Goal: Task Accomplishment & Management: Complete application form

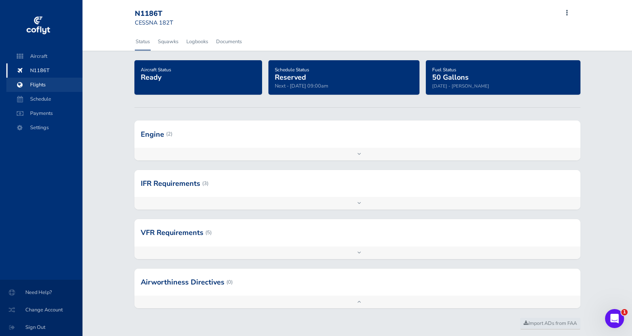
click at [48, 83] on span "Flights" at bounding box center [44, 85] width 60 height 14
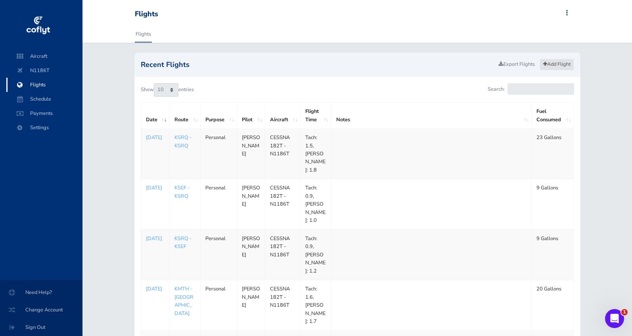
click at [556, 65] on link "Add Flight" at bounding box center [556, 64] width 34 height 11
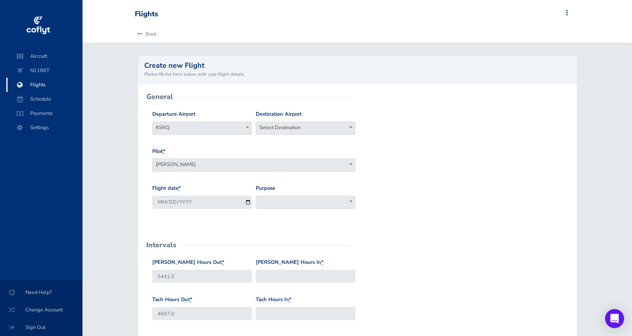
click at [300, 129] on span "Select Destination" at bounding box center [305, 127] width 99 height 11
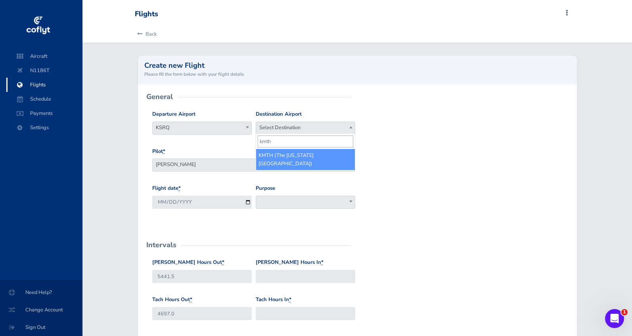
type input "kmth"
select select "KMTH"
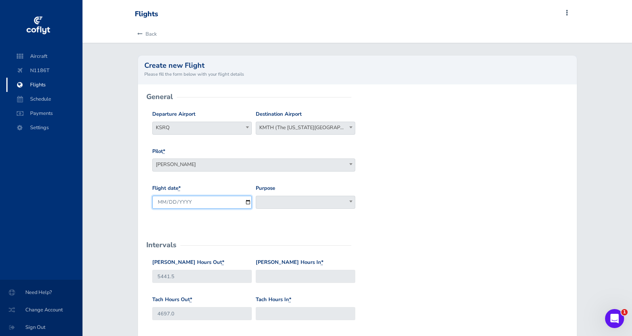
click at [214, 201] on input "[DATE]" at bounding box center [201, 202] width 99 height 13
click at [283, 178] on div "Pilot * Brenden Curcio Tom Stovall Howard Chambers Ray Deer Bob Pomfret Gary Ki…" at bounding box center [357, 165] width 414 height 37
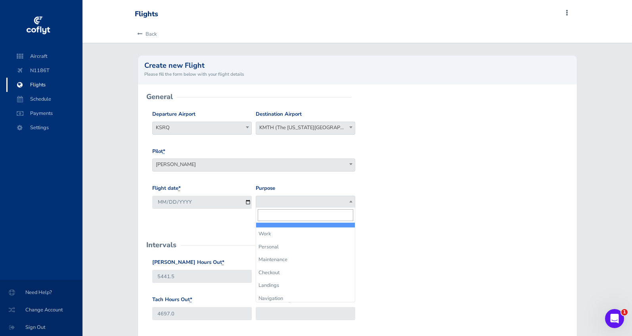
click at [284, 200] on span at bounding box center [305, 202] width 99 height 13
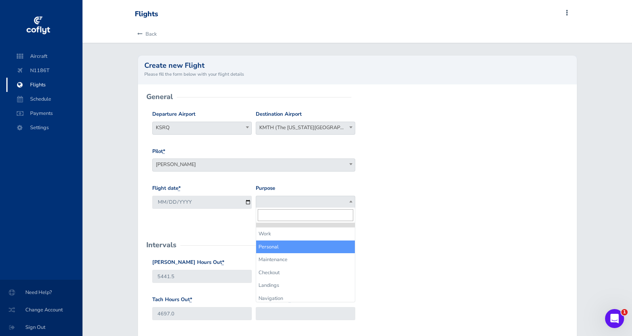
select select "Personal"
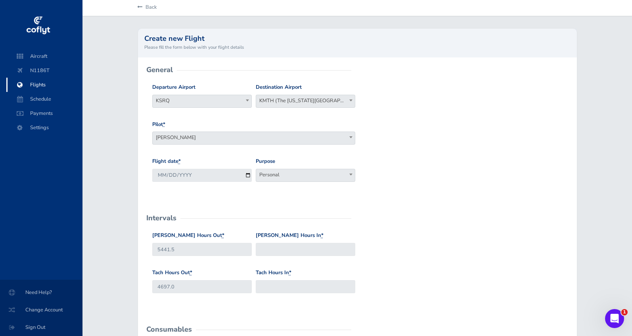
scroll to position [27, 0]
click at [285, 248] on input "Hobbs Hours In *" at bounding box center [305, 248] width 99 height 13
click at [279, 285] on input "Tach Hours In *" at bounding box center [305, 286] width 99 height 13
type input "4698.8"
click at [288, 243] on input "Hobbs Hours In *" at bounding box center [305, 248] width 99 height 13
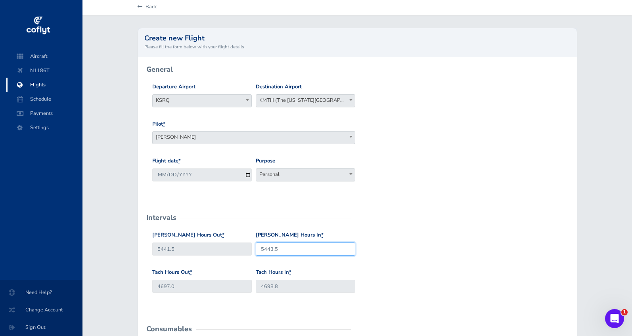
type input "5443.5"
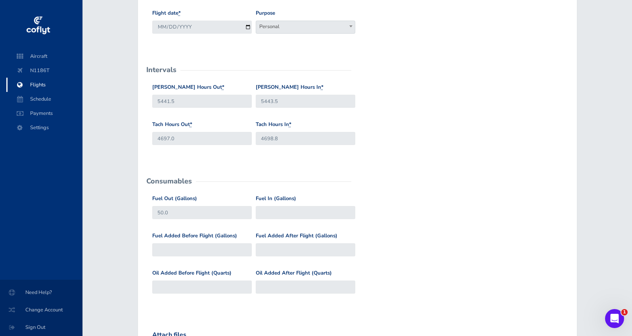
scroll to position [174, 0]
click at [275, 210] on input "Fuel In (Gallons)" at bounding box center [305, 213] width 99 height 13
type input "27"
click at [172, 247] on input "Fuel Added Before Flight (Gallons)" at bounding box center [201, 250] width 99 height 13
type input "2"
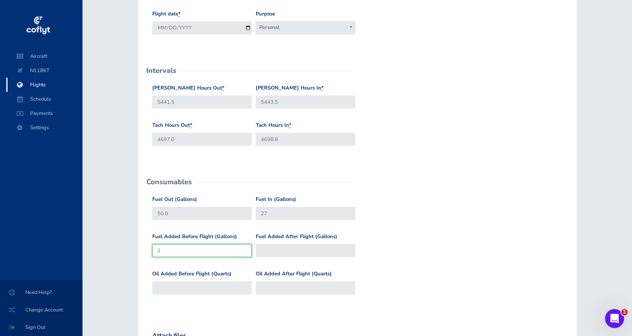
type input "52"
type input "23"
type input "73"
type input "23"
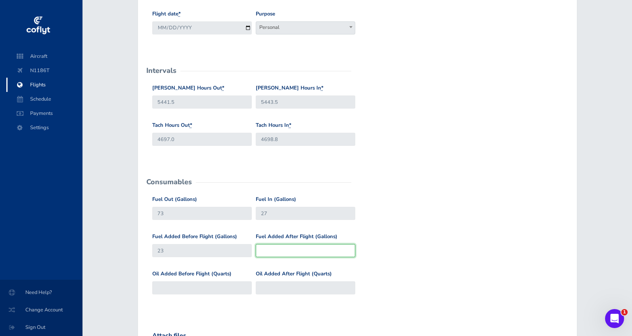
click at [295, 246] on input "Fuel Added After Flight (Gallons)" at bounding box center [305, 250] width 99 height 13
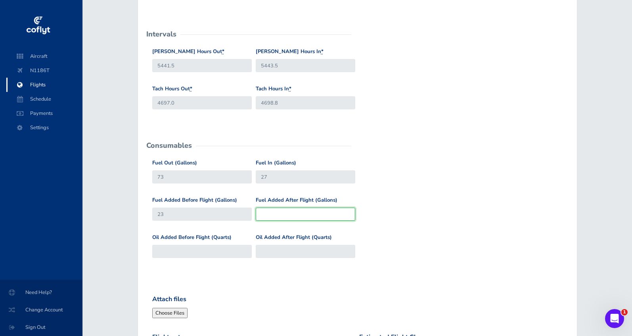
scroll to position [218, 0]
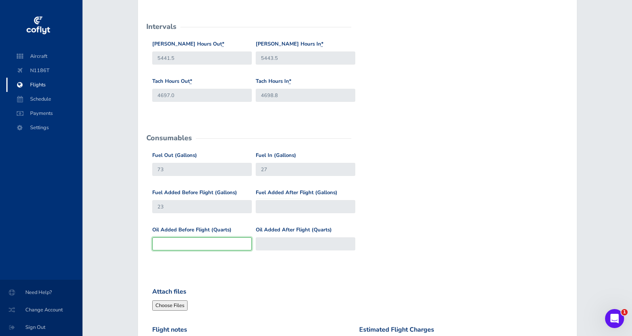
click at [221, 243] on input "Oil Added Before Flight (Quarts)" at bounding box center [201, 243] width 99 height 13
type input "1"
click at [474, 233] on div "Oil Added Before Flight (Quarts) 1 Oil Added After Flight (Quarts)" at bounding box center [357, 244] width 414 height 37
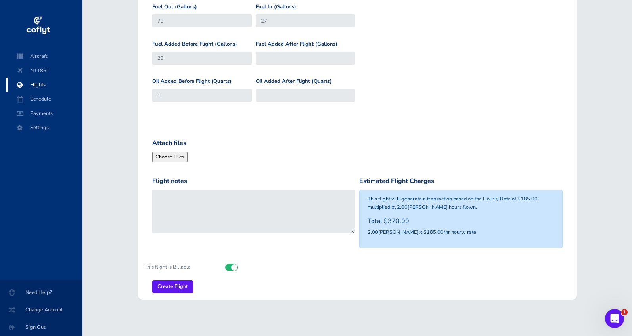
scroll to position [366, 0]
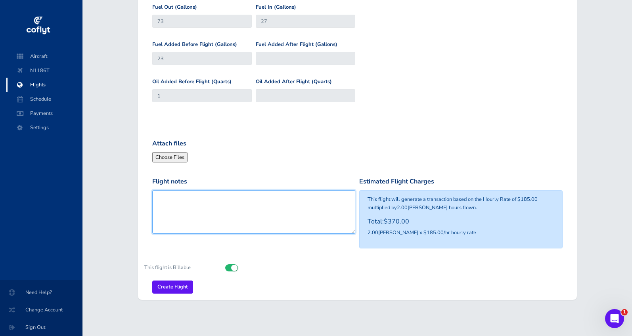
click at [281, 212] on textarea "Flight notes" at bounding box center [253, 212] width 203 height 44
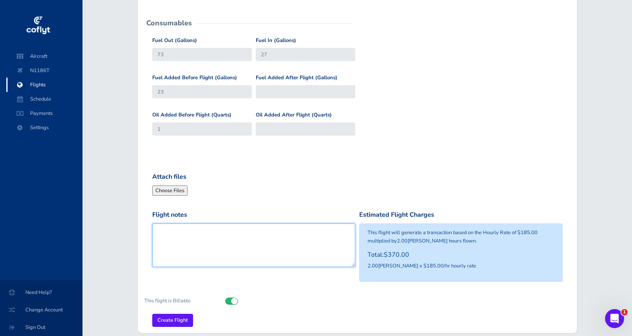
scroll to position [323, 0]
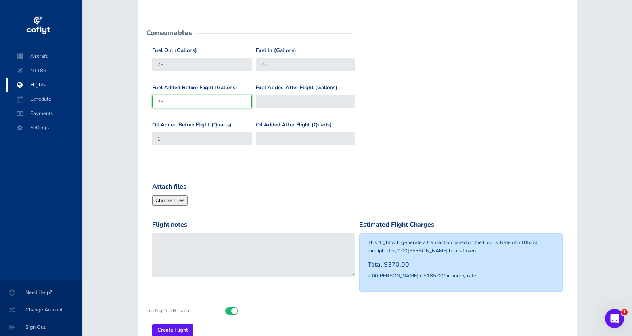
click at [181, 99] on input "23" at bounding box center [201, 101] width 99 height 13
type input "50"
click at [271, 106] on div "Fuel Added After Flight (Gallons)" at bounding box center [305, 99] width 103 height 31
click at [274, 101] on input "Fuel Added After Flight (Gallons)" at bounding box center [305, 101] width 99 height 13
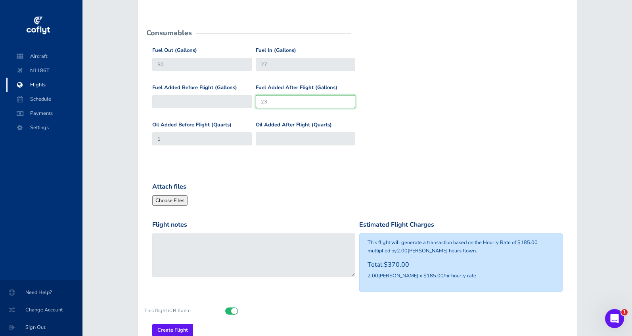
type input "23"
click at [488, 93] on div "Fuel Added Before Flight (Gallons) Fuel Added After Flight (Gallons) 23" at bounding box center [357, 102] width 414 height 37
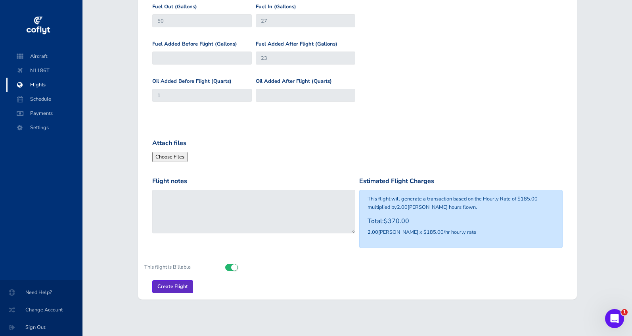
scroll to position [366, 0]
click at [172, 281] on input "Create Flight" at bounding box center [172, 287] width 41 height 13
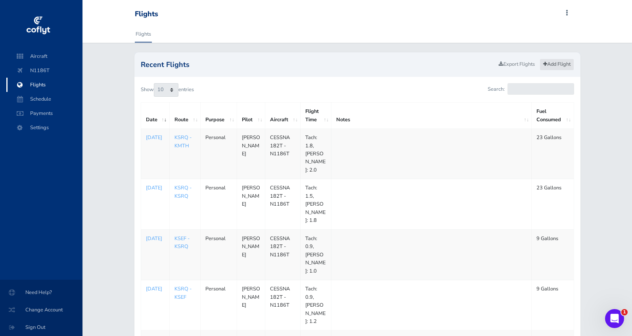
click at [559, 65] on link "Add Flight" at bounding box center [556, 64] width 34 height 11
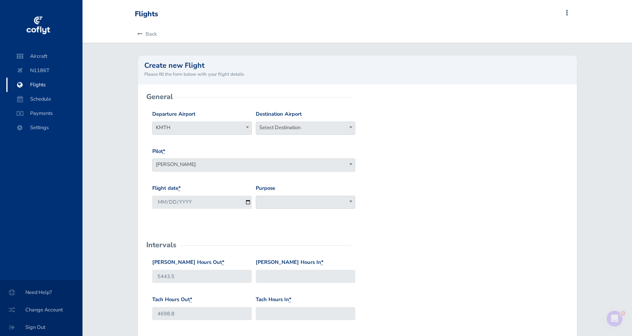
click at [279, 129] on span "Select Destination" at bounding box center [305, 127] width 99 height 11
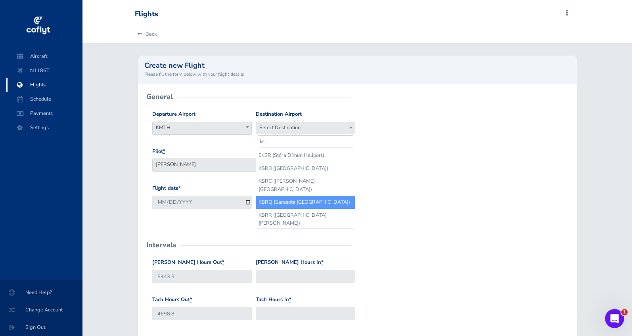
type input "ksr"
select select "KSRQ"
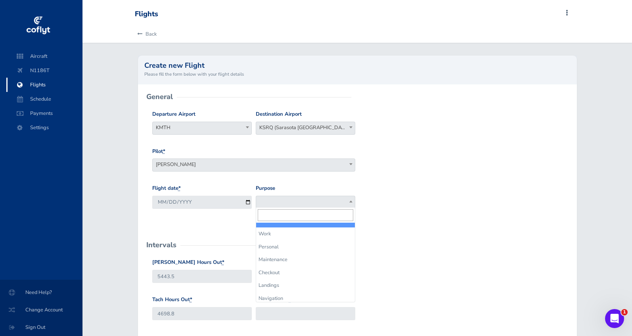
click at [279, 204] on span at bounding box center [305, 202] width 99 height 13
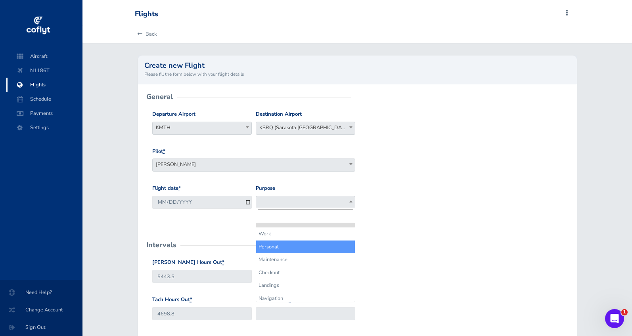
select select "Personal"
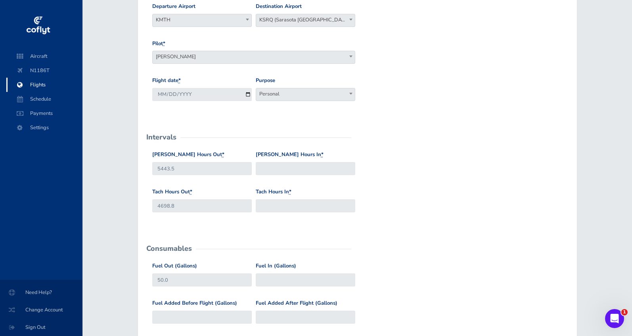
scroll to position [109, 0]
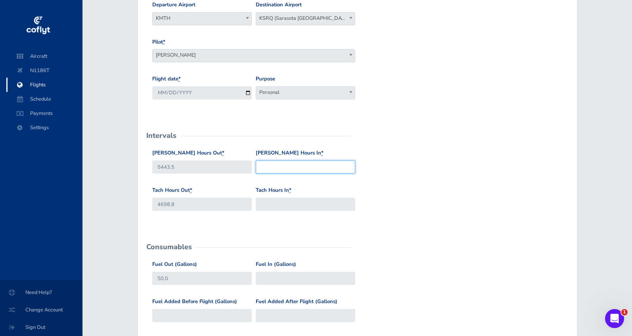
click at [283, 164] on input "Hobbs Hours In *" at bounding box center [305, 166] width 99 height 13
click at [286, 202] on input "Tach Hours In *" at bounding box center [305, 204] width 99 height 13
type input "4700.4"
click at [302, 167] on input "Hobbs Hours In *" at bounding box center [305, 166] width 99 height 13
type input "5445.2"
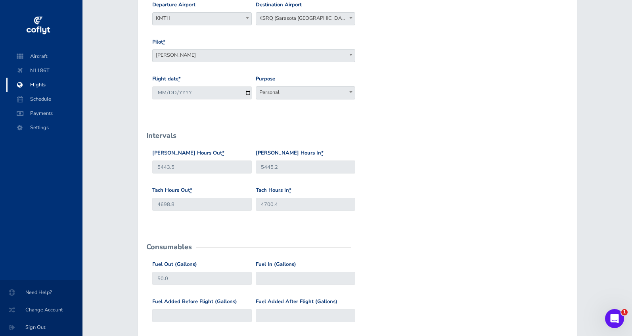
click at [471, 158] on div "Hobbs Hours Out * 5443.5 Hobbs Hours In * 5445.2" at bounding box center [357, 167] width 414 height 37
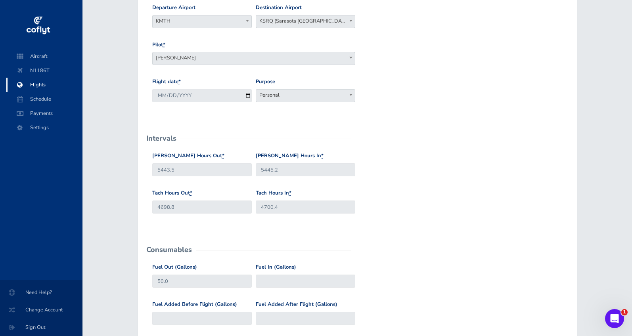
scroll to position [107, 0]
click at [284, 278] on input "Fuel In (Gallons)" at bounding box center [305, 280] width 99 height 13
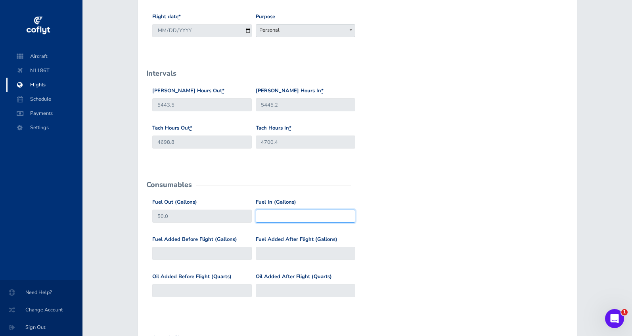
scroll to position [170, 0]
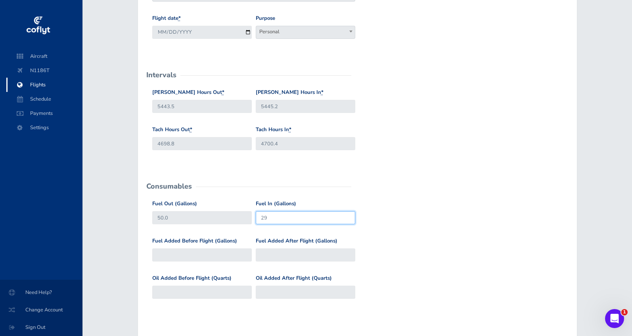
type input "29"
click at [218, 248] on input "Fuel Added Before Flight (Gallons)" at bounding box center [201, 254] width 99 height 13
click at [270, 252] on input "Fuel Added After Flight (Gallons)" at bounding box center [305, 254] width 99 height 13
type input "21"
click at [422, 233] on div "Fuel Out (Gallons) 50.0 Fuel In (Gallons) 29" at bounding box center [357, 218] width 414 height 37
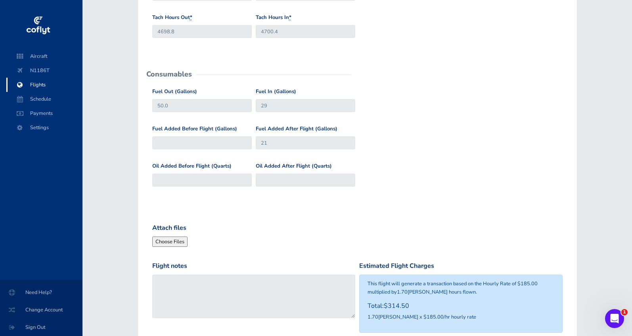
scroll to position [296, 0]
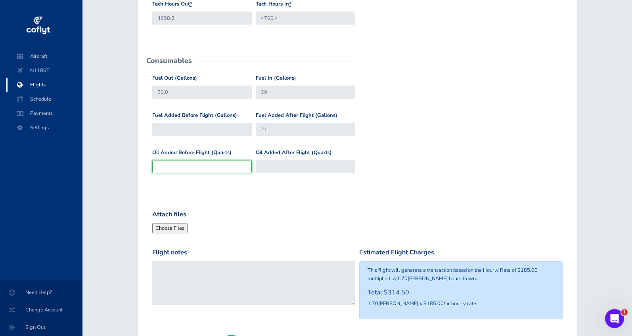
click at [196, 164] on input "Oil Added Before Flight (Quarts)" at bounding box center [201, 166] width 99 height 13
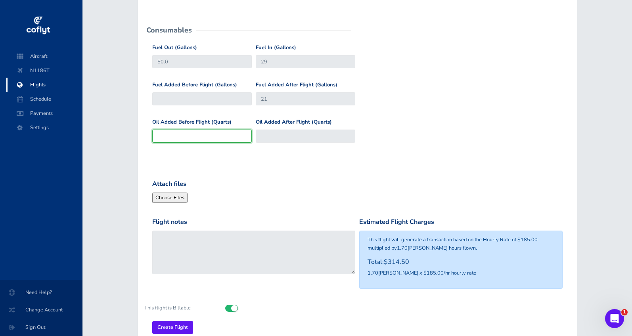
scroll to position [346, 0]
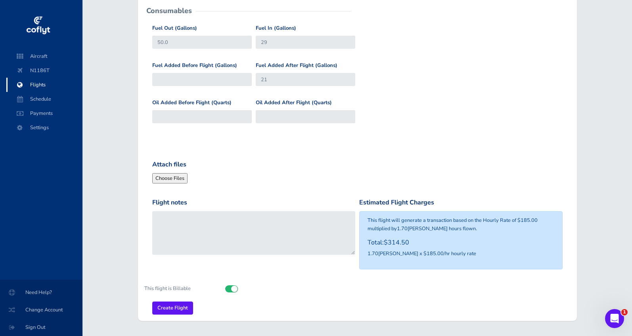
click at [262, 174] on div "Attach files" at bounding box center [253, 172] width 207 height 24
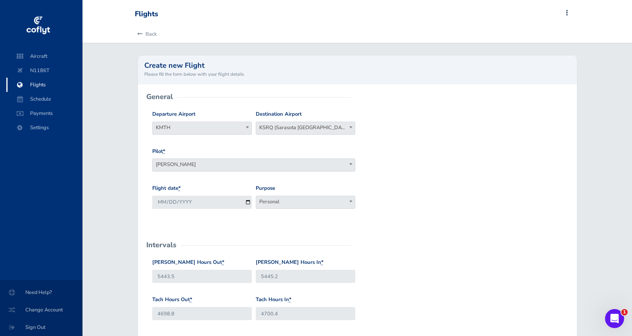
scroll to position [0, 0]
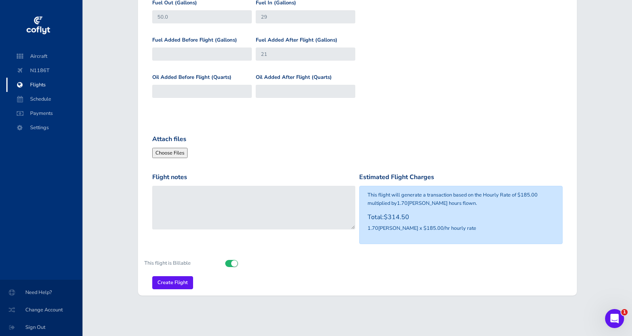
click at [245, 248] on div "Flight notes Estimated Flight Charges This flight will generate a transaction b…" at bounding box center [357, 214] width 414 height 84
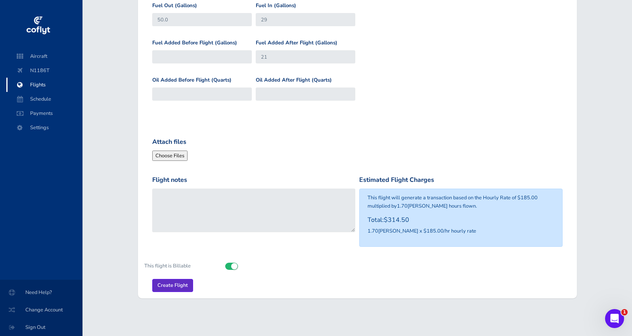
scroll to position [366, 0]
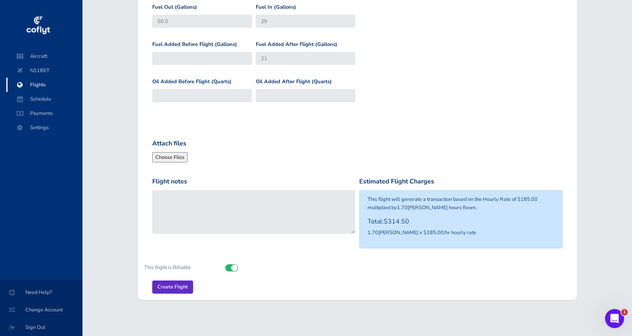
click at [178, 287] on input "Create Flight" at bounding box center [172, 287] width 41 height 13
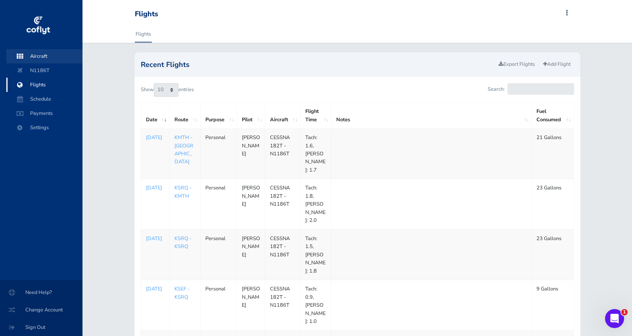
click at [42, 59] on span "Aircraft" at bounding box center [44, 56] width 60 height 14
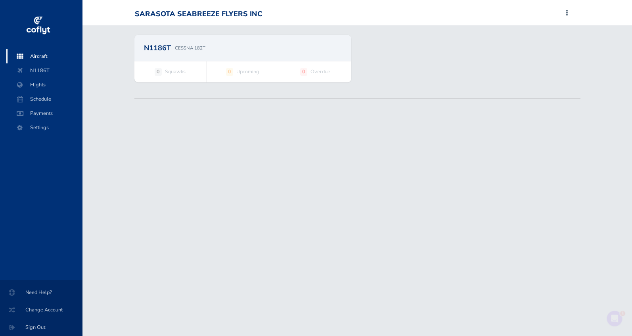
click at [43, 27] on img at bounding box center [38, 26] width 26 height 24
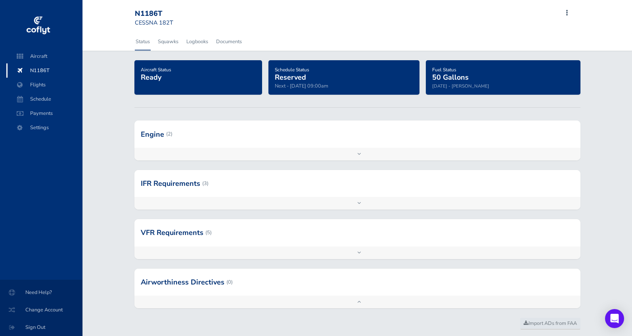
click at [351, 197] on div at bounding box center [357, 203] width 446 height 13
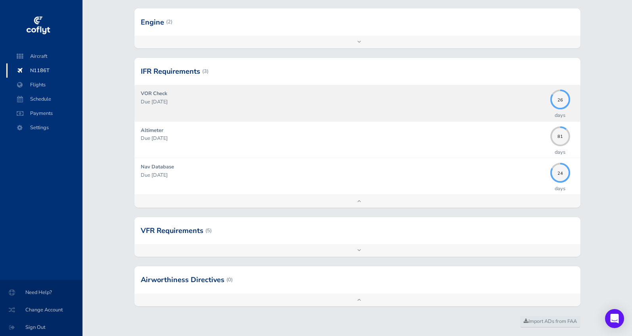
scroll to position [120, 0]
